Goal: Check status: Check status

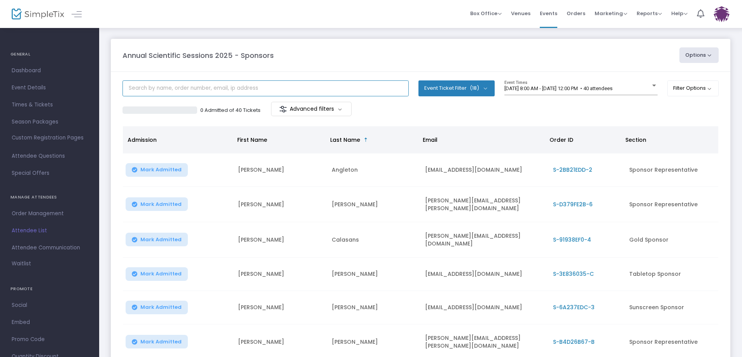
click at [208, 91] on input "text" at bounding box center [265, 88] width 286 height 16
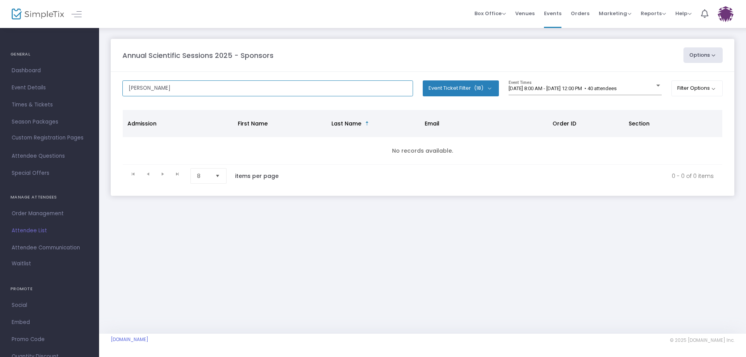
click at [205, 92] on input "[PERSON_NAME]" at bounding box center [267, 88] width 291 height 16
drag, startPoint x: 205, startPoint y: 93, endPoint x: 89, endPoint y: 103, distance: 116.7
click at [89, 103] on div "GENERAL Dashboard Event Details Times & Tickets Season Packages Season Packages…" at bounding box center [373, 178] width 746 height 357
type input "terumo"
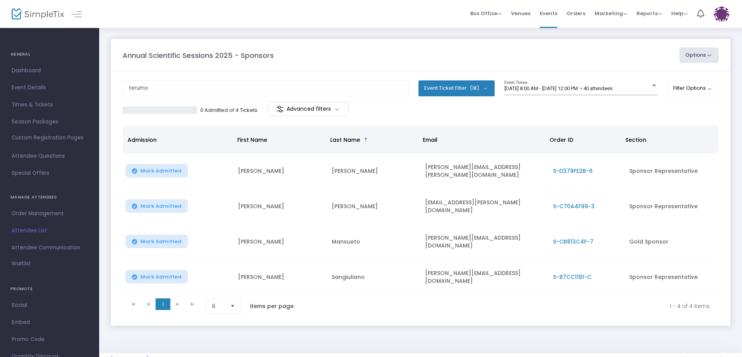
click at [568, 206] on span "S-C70A4F99-3" at bounding box center [574, 207] width 42 height 8
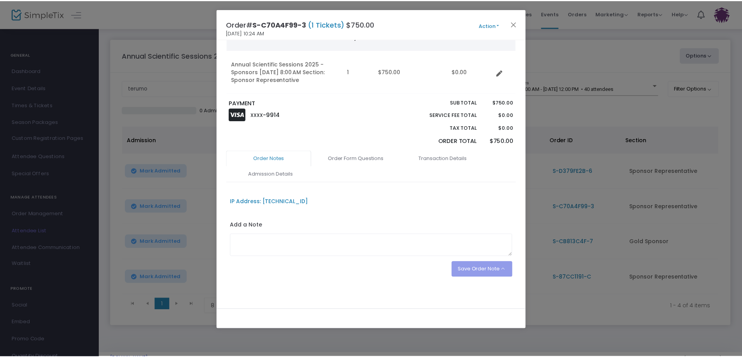
scroll to position [74, 0]
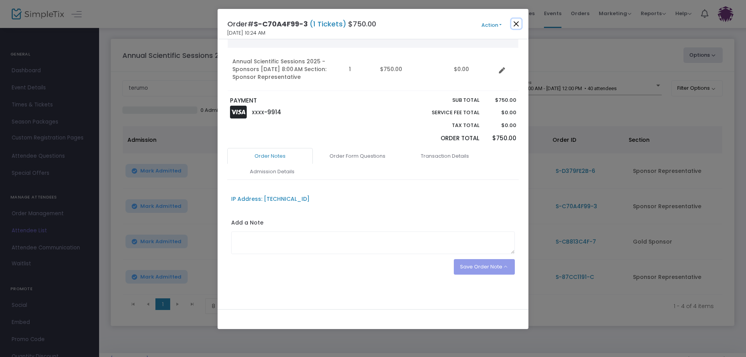
click at [520, 26] on button "Close" at bounding box center [517, 24] width 10 height 10
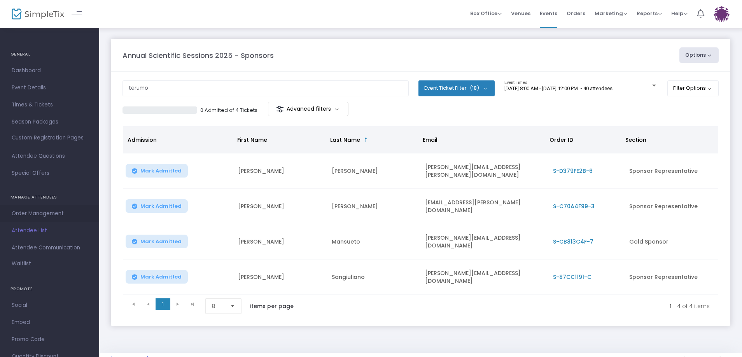
click at [26, 216] on span "Order Management" at bounding box center [50, 214] width 76 height 10
